Goal: Find specific page/section: Find specific page/section

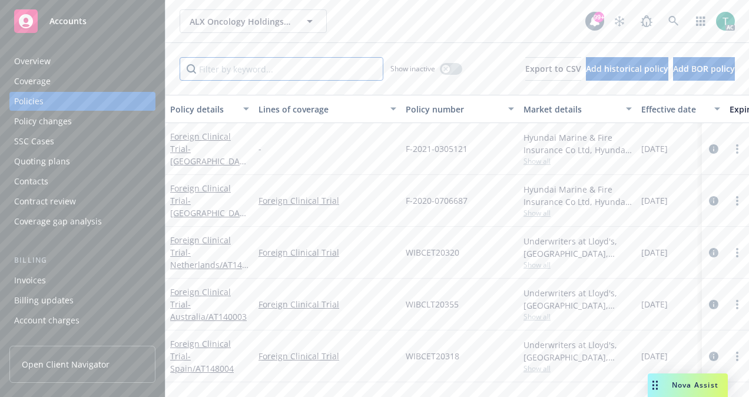
click at [247, 69] on input "Filter by keyword..." at bounding box center [282, 69] width 204 height 24
paste input "FAL-53396"
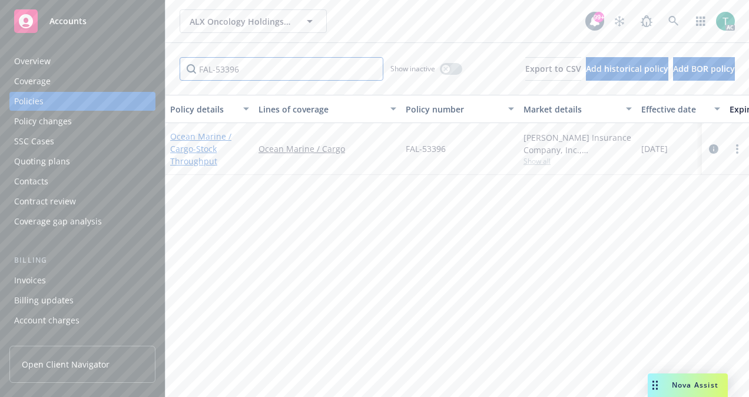
type input "FAL-53396"
click at [195, 137] on link "Ocean Marine / Cargo - Stock Throughput" at bounding box center [200, 149] width 61 height 36
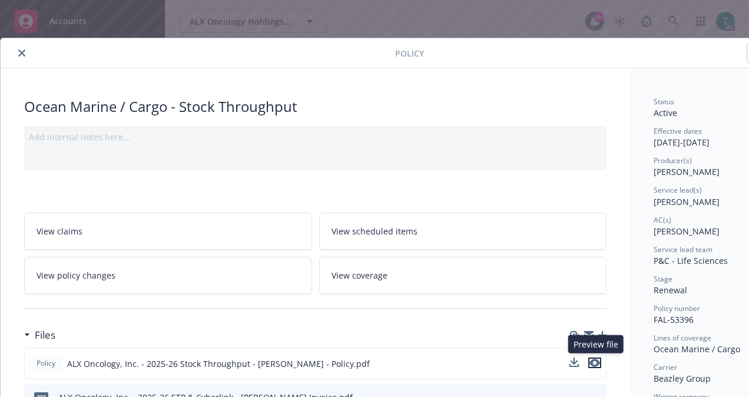
click at [594, 360] on icon "preview file" at bounding box center [594, 362] width 11 height 8
